Goal: Task Accomplishment & Management: Manage account settings

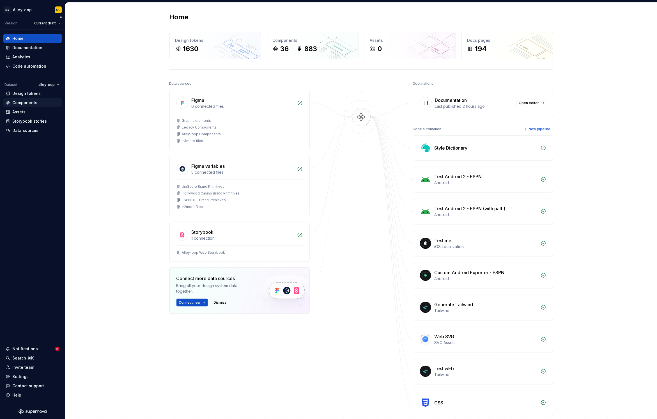
click at [41, 104] on div "Components" at bounding box center [33, 103] width 54 height 6
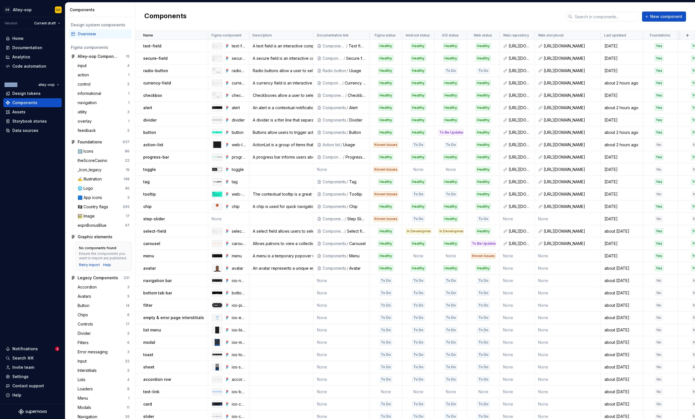
drag, startPoint x: 3, startPoint y: 88, endPoint x: -147, endPoint y: 76, distance: 150.4
click at [0, 76] on html "[PERSON_NAME]-oop CC Version Current draft Home Documentation Analytics Code au…" at bounding box center [347, 209] width 695 height 419
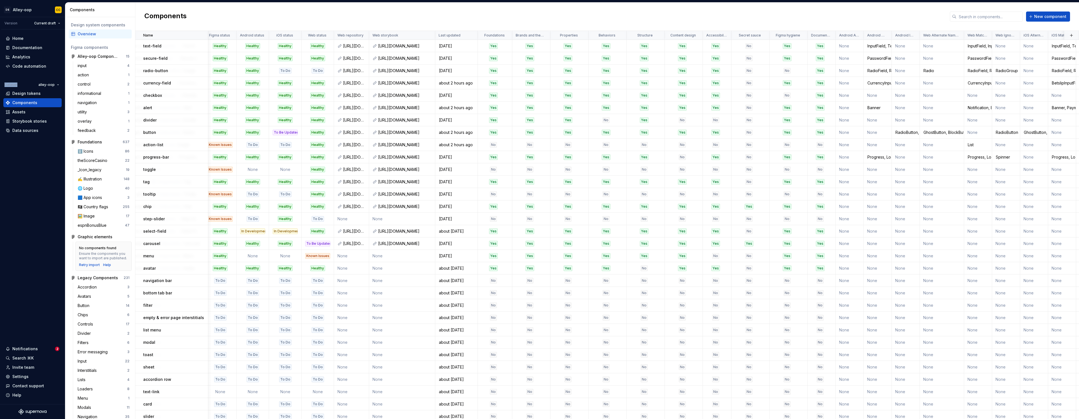
scroll to position [0, 210]
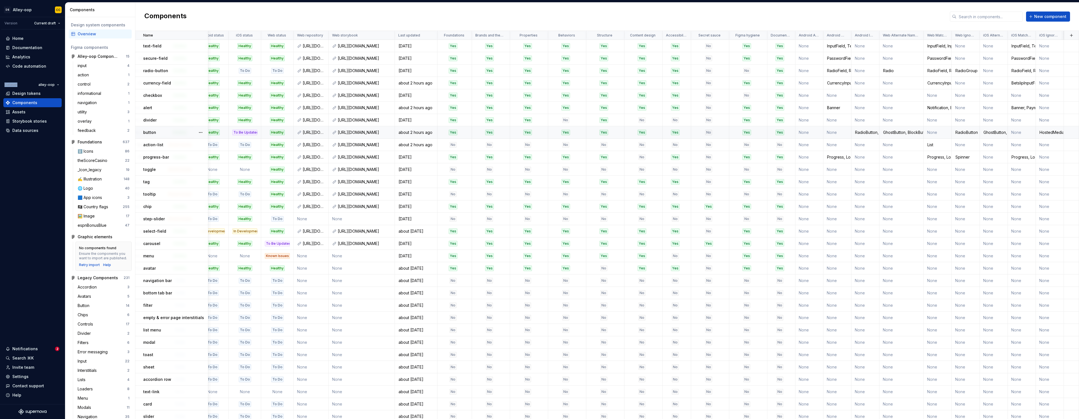
click at [656, 131] on div "RadioButton, CompountButton, BetslipButton, MarketButton, PillCarousel" at bounding box center [865, 133] width 27 height 6
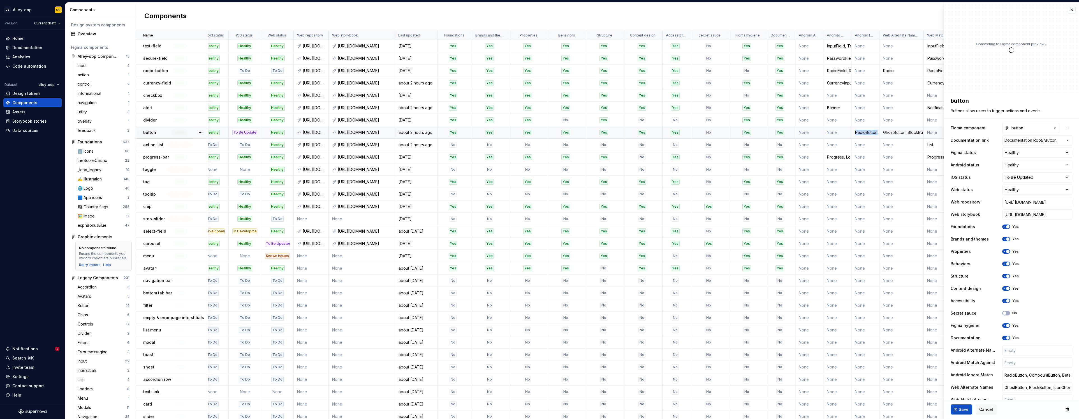
click at [656, 137] on td "RadioButton, CompountButton, BetslipButton, MarketButton, PillCarousel" at bounding box center [866, 132] width 28 height 12
type textarea "*"
click at [656, 376] on input "RadioButton, CompountButton, BetslipButton, MarketButton, PillCarousel" at bounding box center [1037, 374] width 70 height 10
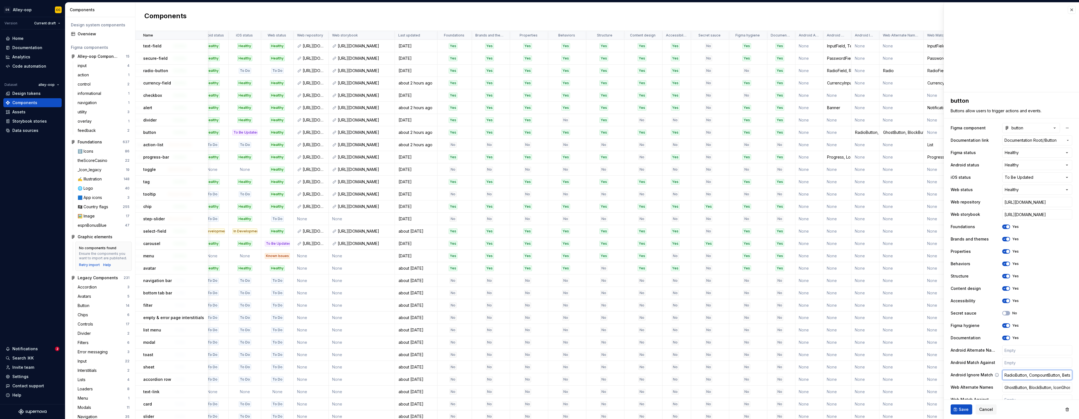
click at [656, 374] on input "RadioButton, CompountButton, BetslipButton, MarketButton, PillCarousel" at bounding box center [1037, 374] width 70 height 10
type input "RadioButton, CompounButton, BetslipButton, MarketButton, PillCarousel"
type textarea "*"
type input "RadioButton, CompoundButton, BetslipButton, MarketButton, PillCarousel"
type textarea "*"
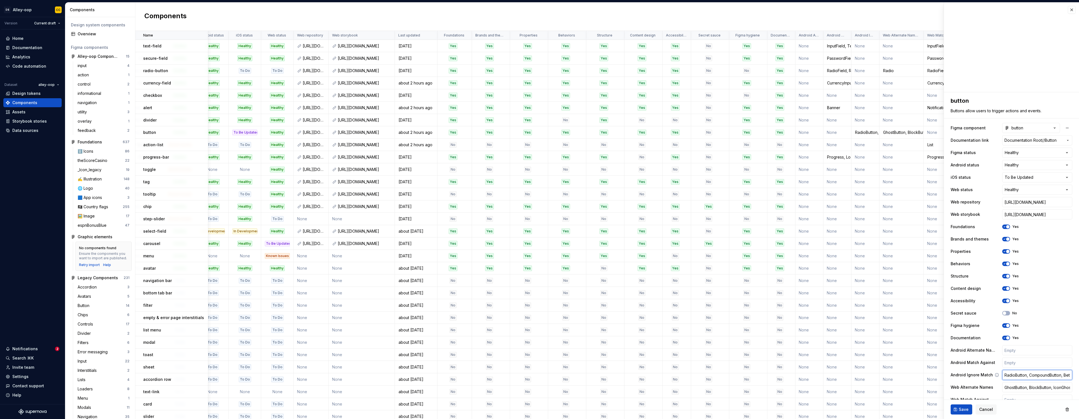
drag, startPoint x: 1041, startPoint y: 374, endPoint x: 1064, endPoint y: 374, distance: 23.5
click at [656, 374] on input "RadioButton, CompoundButton, BetslipButton, MarketButton, PillCarousel" at bounding box center [1037, 374] width 70 height 10
drag, startPoint x: 1066, startPoint y: 374, endPoint x: 1071, endPoint y: 374, distance: 5.6
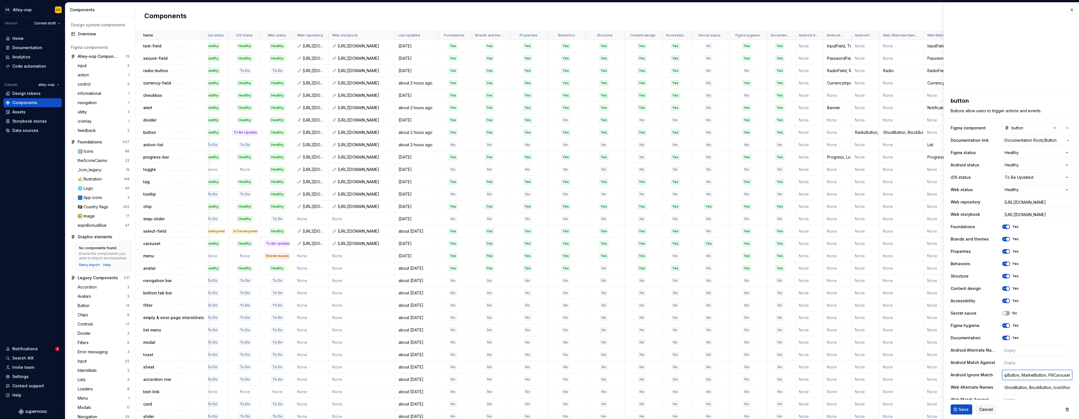
click at [656, 374] on div "**********" at bounding box center [1011, 275] width 135 height 366
click at [656, 374] on input "RadioButton, CompoundButton, BetslipButton, MarketButton, PillCarousel" at bounding box center [1037, 374] width 70 height 10
type input "RadioButton, CompoundButton, BetslipButton, MarketButton, PillCarousel"
type textarea "*"
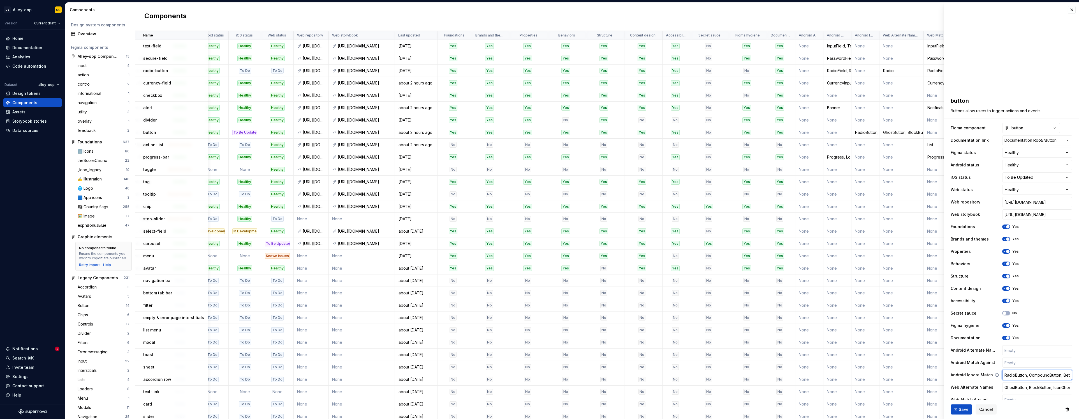
click at [656, 373] on input "RadioButton, CompoundButton, BetslipButton, MarketButton, PillCarousel" at bounding box center [1037, 374] width 70 height 10
click at [656, 375] on input "RadioButton, CompoundButton, BetslipButton, MarketButton, PillCarousel" at bounding box center [1037, 374] width 70 height 10
type input "RadioButton, CompoundButton, BetslipButton, MarketButton, PillCarousel"
type textarea "*"
paste input "IconButton"
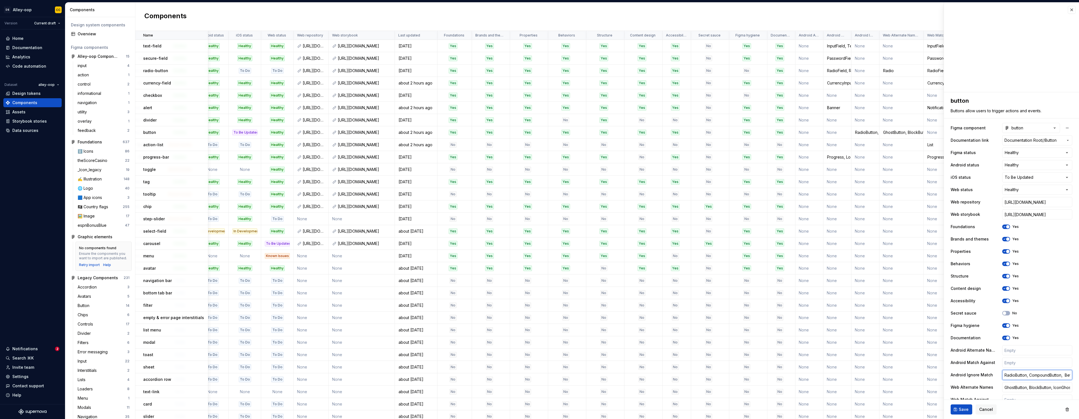
type input "RadioButton, CompoundButton, IconButton BetslipButton, MarketButton, PillCarous…"
type textarea "*"
type input "RadioButton, CompoundButton, IconButtonm BetslipButton, MarketButton, PillCarou…"
type textarea "*"
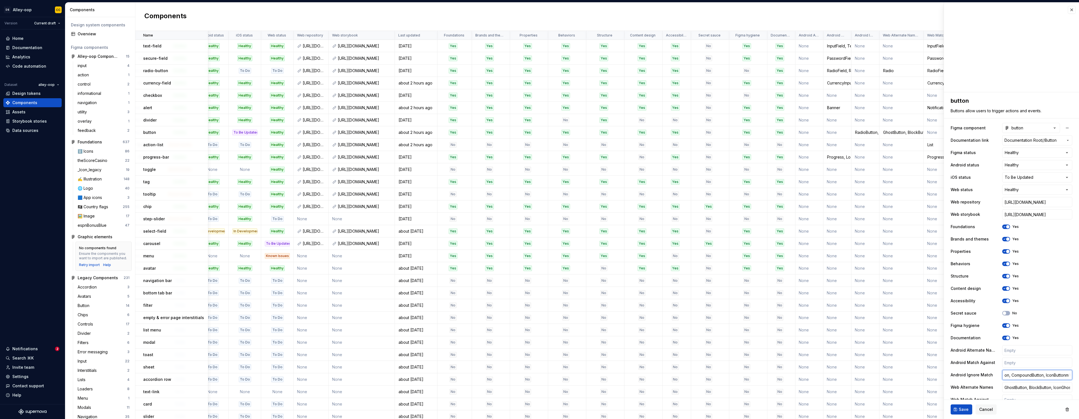
type input "RadioButton, CompoundButton, IconButton BetslipButton, MarketButton, PillCarous…"
type textarea "*"
type input "RadioButton, CompoundButton, IconButton, BetslipButton, MarketButton, PillCarou…"
type textarea "*"
type input "RadioButton, CompoundButton, IconButton, BetslipButton, MarketButton, PillCarou…"
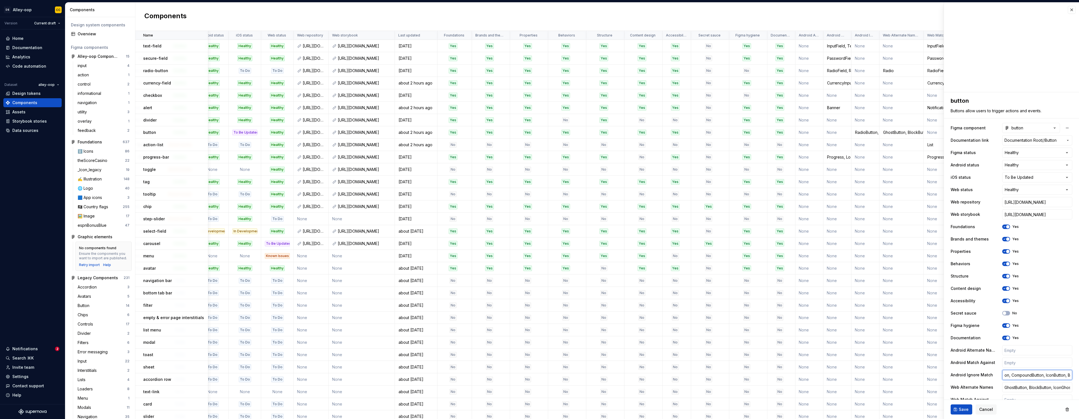
scroll to position [0, 0]
type textarea "*"
click at [656, 376] on input "RadioButton, CompoundButton, IconButton, BetslipButton, MarketButton, PillCarou…" at bounding box center [1037, 374] width 70 height 10
drag, startPoint x: 1049, startPoint y: 375, endPoint x: 1077, endPoint y: 375, distance: 28.0
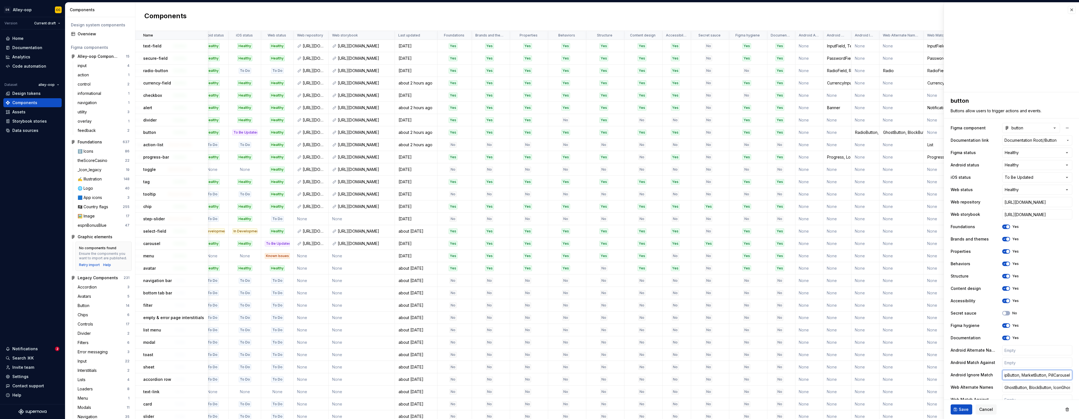
click at [656, 375] on div "**********" at bounding box center [1011, 210] width 135 height 416
type input "RadioButton, CompoundButton, IconButton, BetslipButton, MarketButton, PillCarou…"
type textarea "*"
type input "RadioButton, CompoundButton, IconButton, BetslipButton, MarketButton, PillCarou…"
type textarea "*"
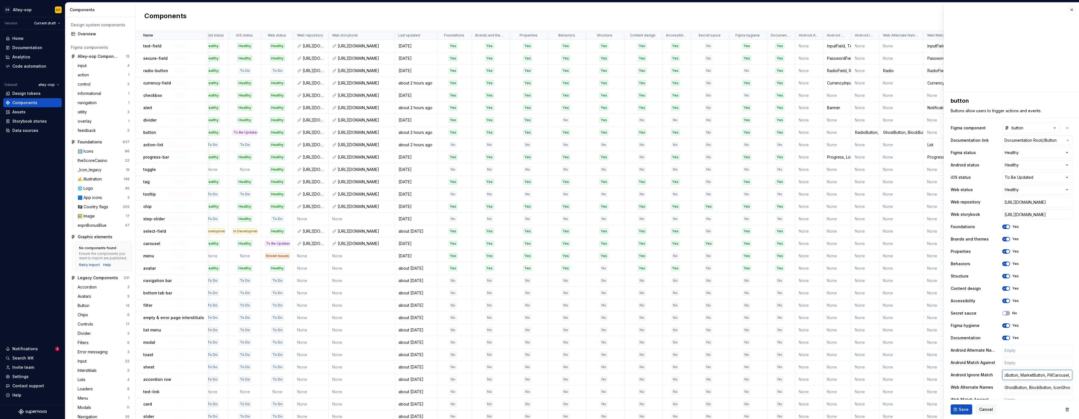
paste input "ButtonColors"
type input "RadioButton, CompoundButton, IconButton, BetslipButton, MarketButton, PillCarou…"
type textarea "*"
type input "RadioButton, CompoundButton, IconButton, BetslipButton, MarketButton, PillCarou…"
type textarea "*"
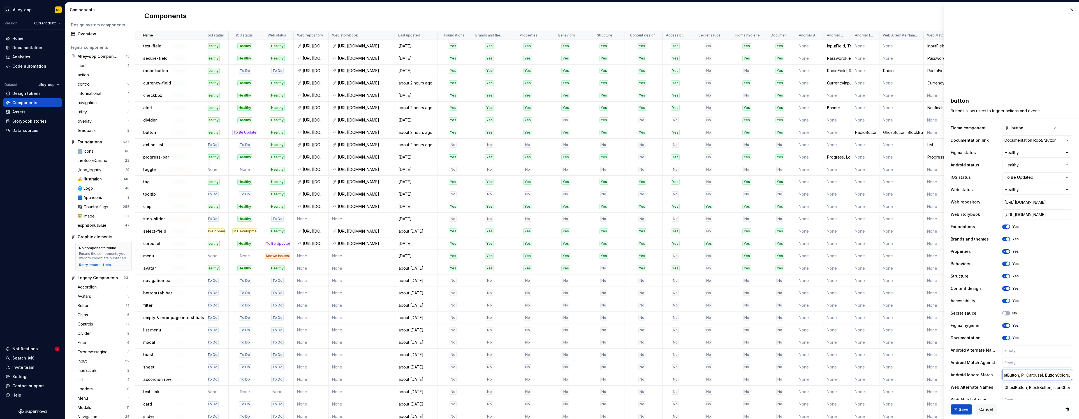
type input "RadioButton, CompoundButton, IconButton, BetslipButton, MarketButton, PillCarou…"
type textarea "*"
type input "RadioButton, CompoundButton, IconButton, BetslipButton, MarketButton, PillCarou…"
type textarea "*"
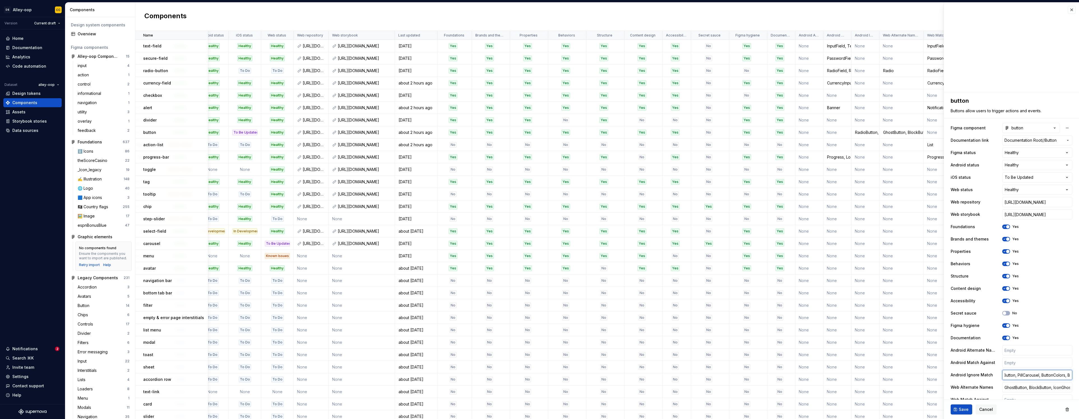
type input "RadioButton, CompoundButton, IconButton, BetslipButton, MarketButton, PillCarou…"
type textarea "*"
type input "RadioButton, CompoundButton, IconButton, BetslipButton, MarketButton, PillCarou…"
type textarea "*"
type input "RadioButton, CompoundButton, IconButton, BetslipButton, MarketButton, PillCarou…"
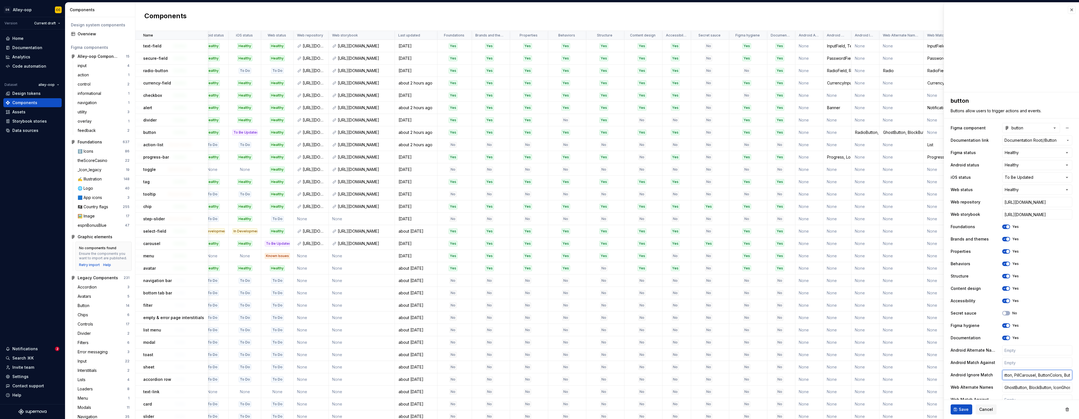
type textarea "*"
type input "RadioButton, CompoundButton, IconButton, BetslipButton, MarketButton, PillCarou…"
type textarea "*"
type input "RadioButton, CompoundButton, IconButton, BetslipButton, MarketButton, PillCarou…"
type textarea "*"
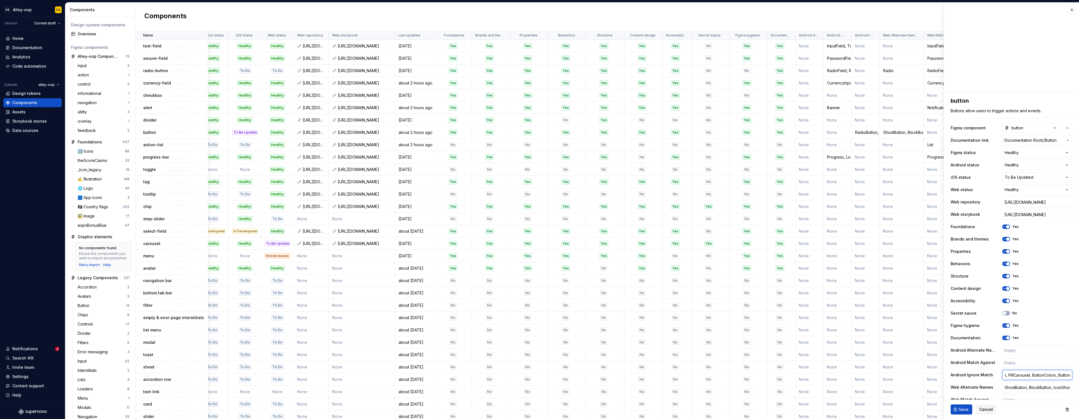
type input "RadioButton, CompoundButton, IconButton, BetslipButton, MarketButton, PillCarou…"
type textarea "*"
type input "RadioButton, CompoundButton, IconButton, BetslipButton, MarketButton, PillCarou…"
type textarea "*"
type input "RadioButton, CompoundButton, IconButton, BetslipButton, MarketButton, PillCarou…"
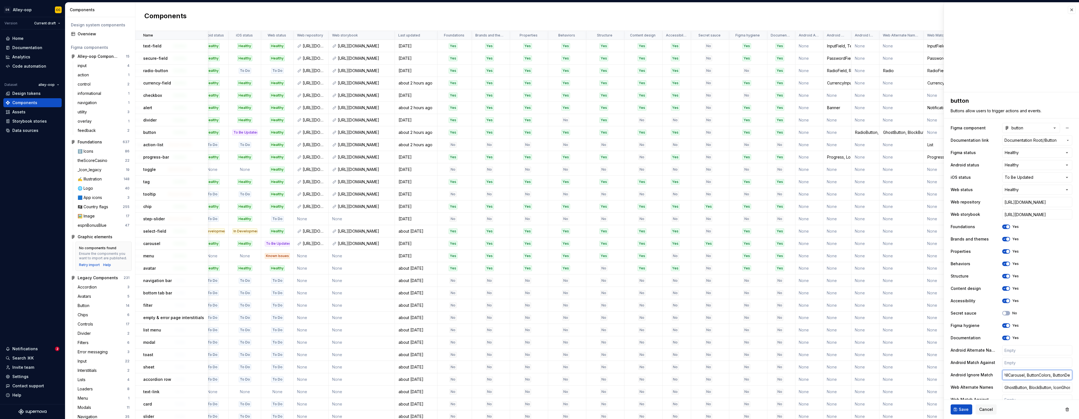
type textarea "*"
type input "RadioButton, CompoundButton, IconButton, BetslipButton, MarketButton, PillCarou…"
type textarea "*"
type input "RadioButton, CompoundButton, IconButton, BetslipButton, MarketButton, PillCarou…"
type textarea "*"
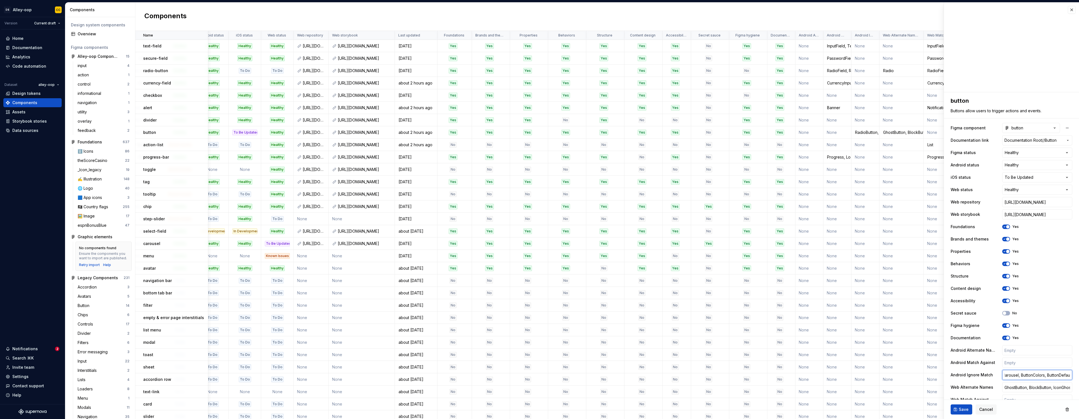
type input "RadioButton, CompoundButton, IconButton, BetslipButton, MarketButton, PillCarou…"
type textarea "*"
type input "RadioButton, CompoundButton, IconButton, BetslipButton, MarketButton, PillCarou…"
type textarea "*"
type input "RadioButton, CompoundButton, IconButton, BetslipButton, MarketButton, PillCarou…"
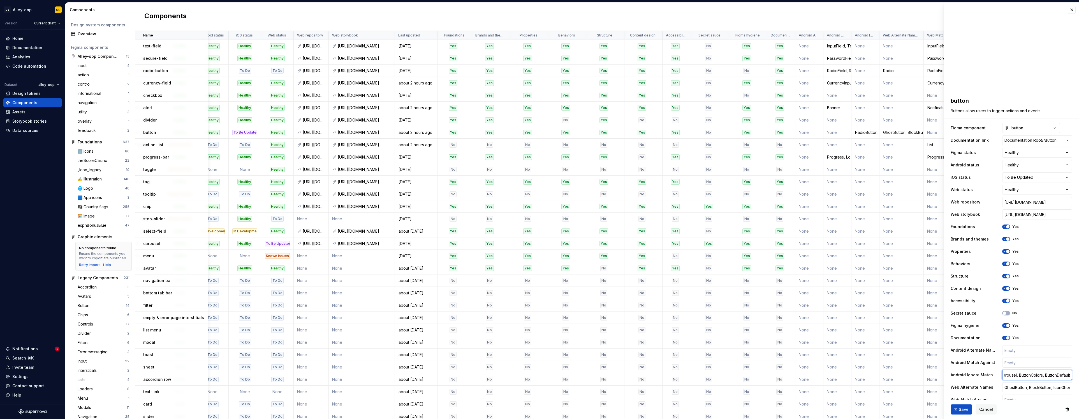
type textarea "*"
type input "RadioButton, CompoundButton, IconButton, BetslipButton, MarketButton, PillCarou…"
type textarea "*"
type input "RadioButton, CompoundButton, IconButton, BetslipButton, MarketButton, PillCarou…"
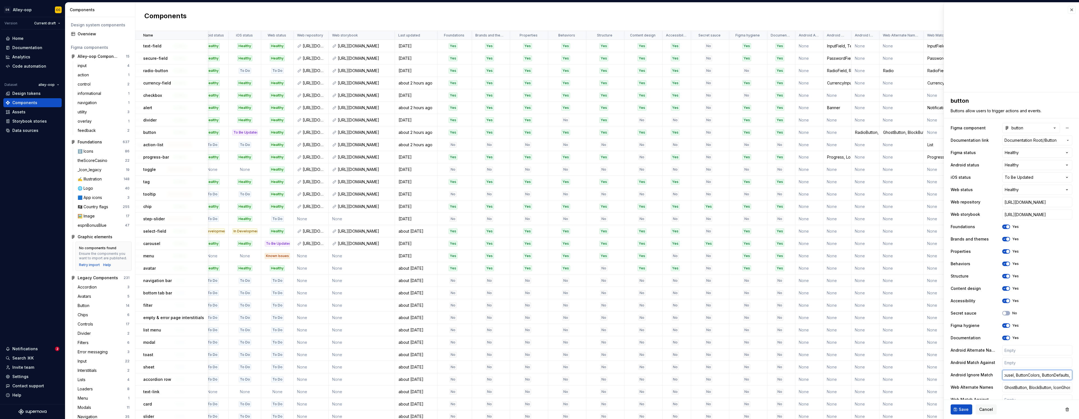
type textarea "*"
type input "RadioButton, CompoundButton, IconButton, BetslipButton, MarketButton, PillCarou…"
type textarea "*"
paste input "AppCompatImageButton"
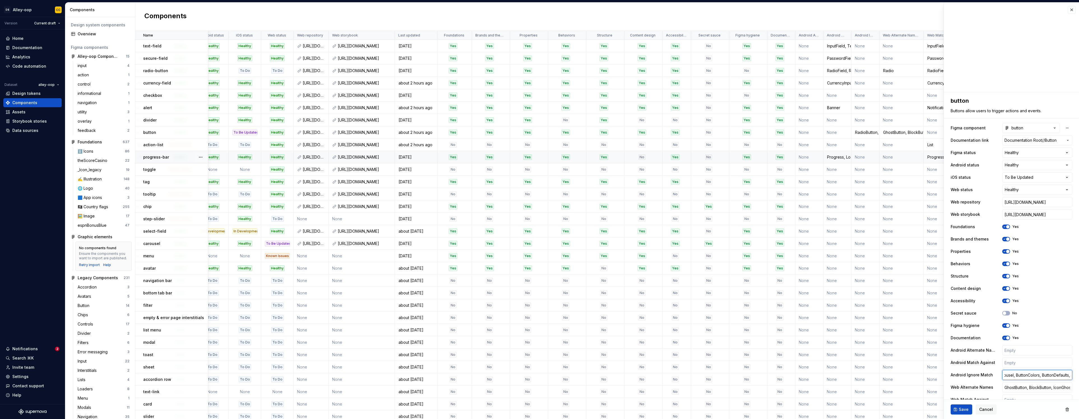
type input "RadioButton, CompoundButton, IconButton, BetslipButton, MarketButton, PillCarou…"
type textarea "*"
type input "RadioButton, CompoundButton, IconButton, BetslipButton, MarketButton, PillCarou…"
click at [656, 410] on button "Save" at bounding box center [962, 409] width 22 height 10
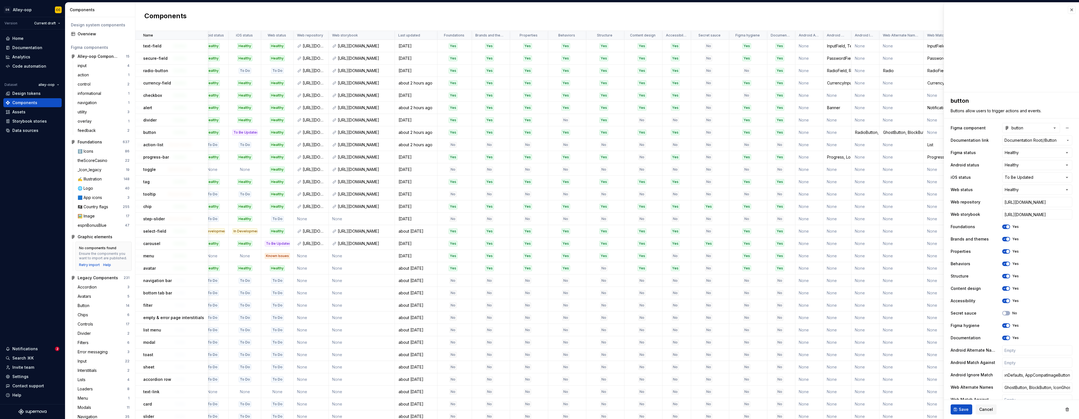
scroll to position [0, 0]
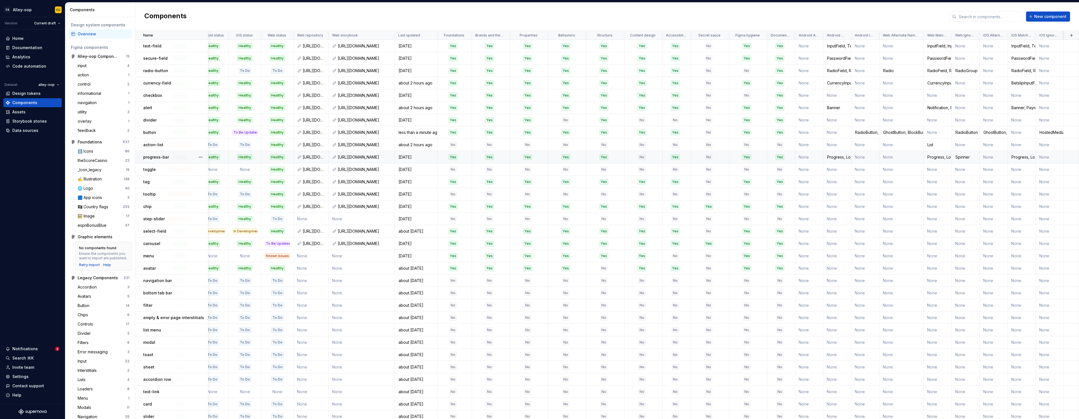
click at [656, 156] on div "Progress, Loader, LoadingBar" at bounding box center [837, 157] width 27 height 6
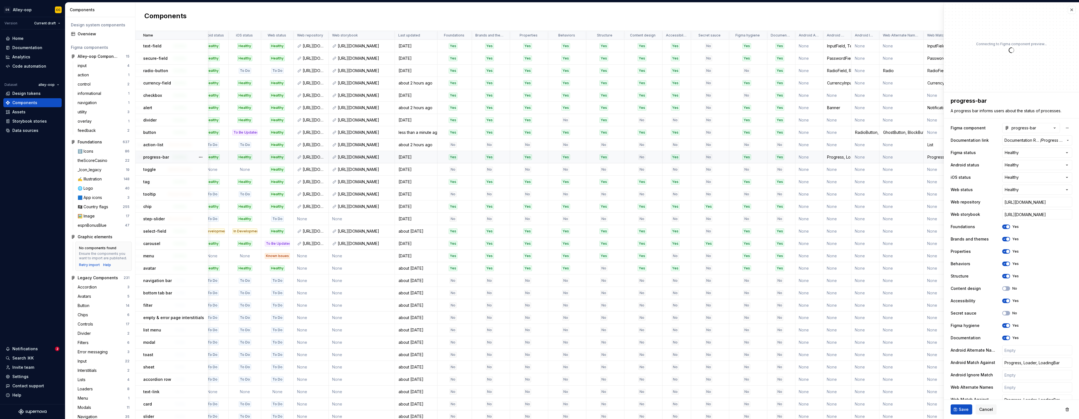
click at [656, 156] on div "Progress, Loader, LoadingBar" at bounding box center [837, 157] width 27 height 6
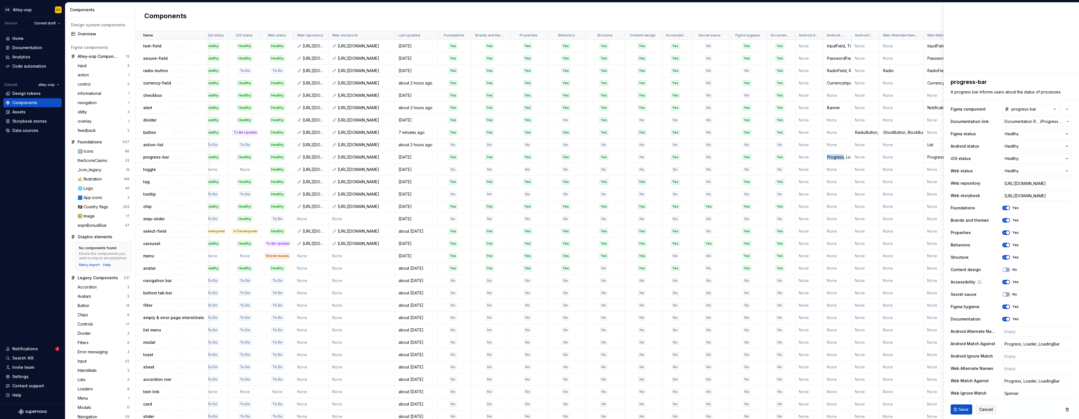
scroll to position [58, 0]
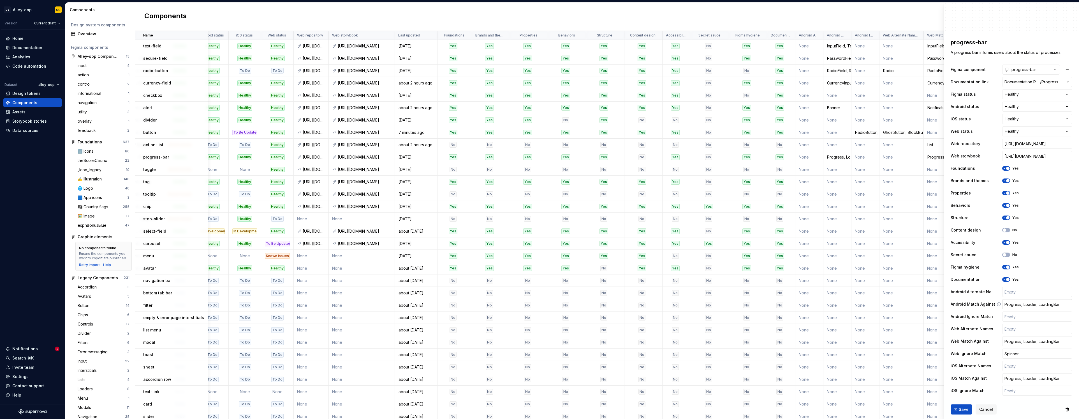
click at [656, 308] on input "Progress, Loader, LoadingBar" at bounding box center [1037, 304] width 70 height 10
click at [656, 305] on input "Progress, Loader, LoadingBar" at bounding box center [1037, 304] width 70 height 10
click at [656, 315] on input "text" at bounding box center [1037, 316] width 70 height 10
type textarea "*"
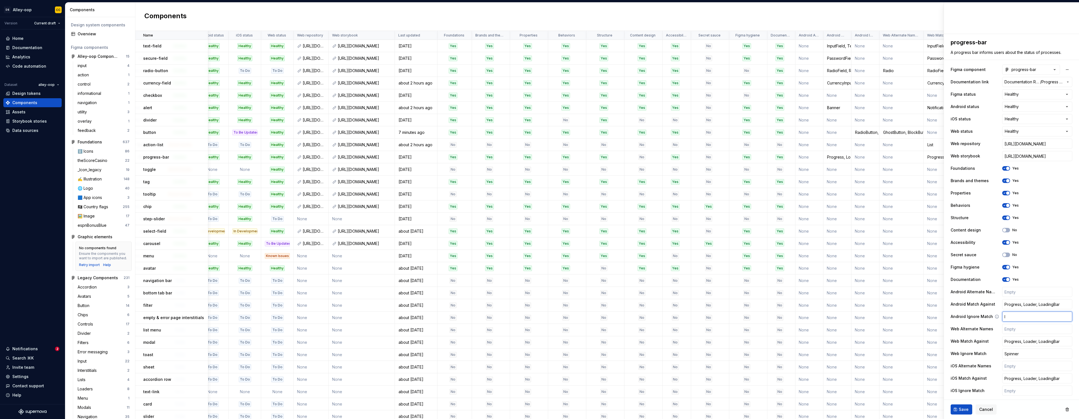
type input "Im"
type textarea "*"
type input "Ima"
type textarea "*"
type input "Imag"
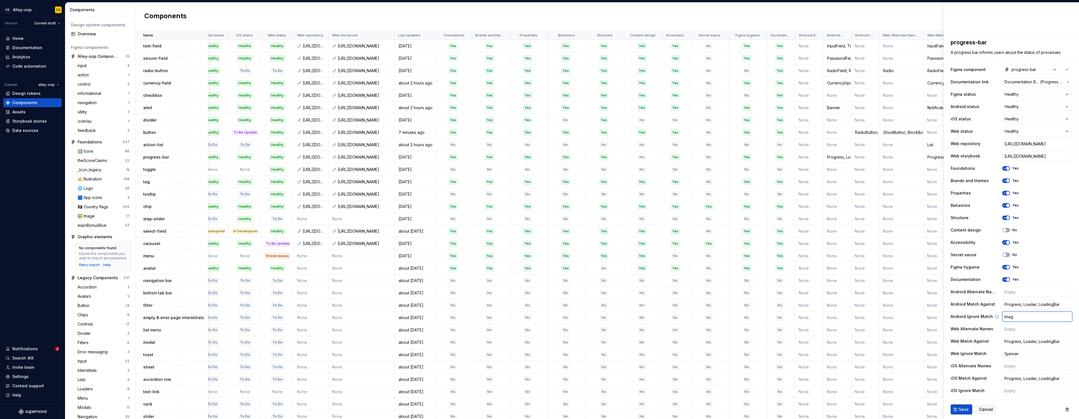
type textarea "*"
type input "Image"
type textarea "*"
type input "ImageL"
type textarea "*"
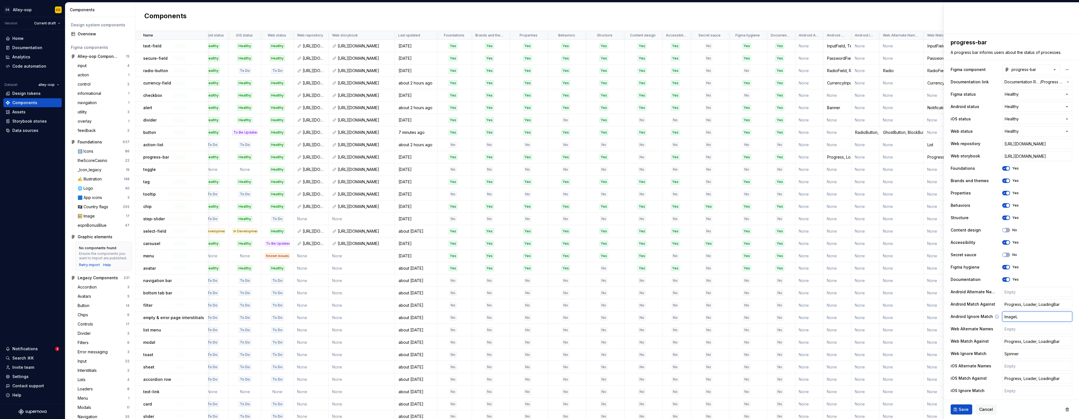
type input "ImageLo"
type textarea "*"
type input "ImageLoa"
type textarea "*"
type input "ImageLoad"
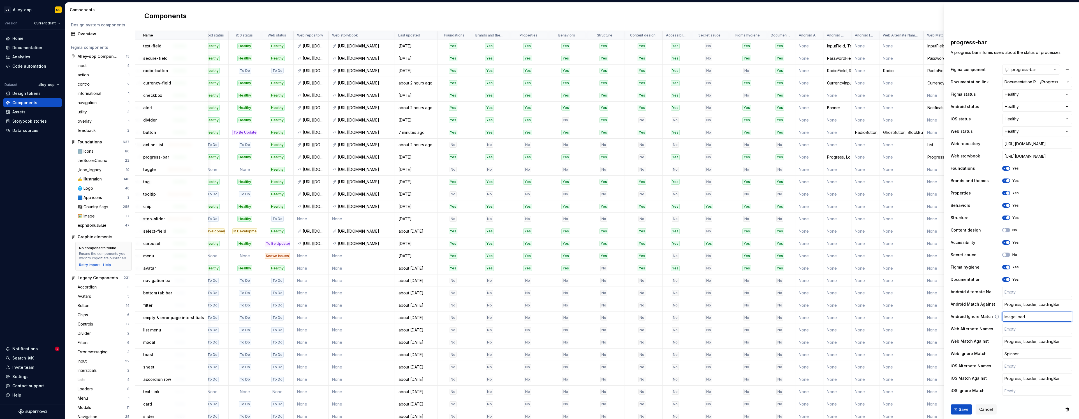
type textarea "*"
type input "ImageLoader"
type textarea "*"
type input "ImageLoader"
click at [656, 409] on span "Save" at bounding box center [964, 409] width 10 height 6
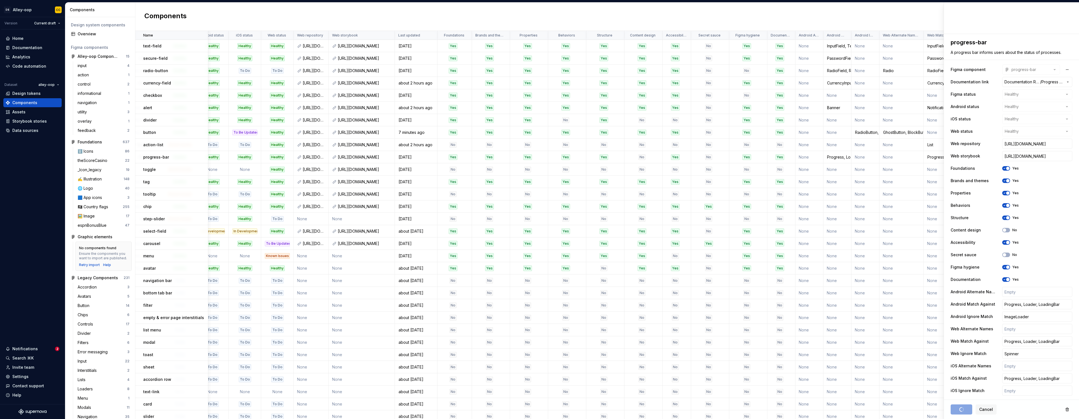
type textarea "*"
